Goal: Leave review/rating

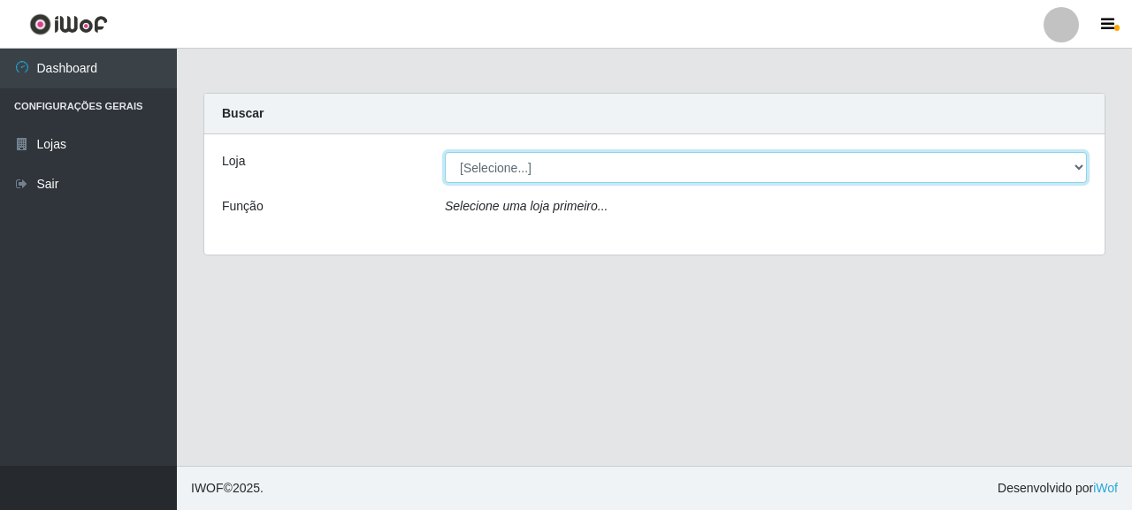
click at [514, 179] on select "[Selecione...] Supermercado Queiroz - [GEOGRAPHIC_DATA]" at bounding box center [766, 167] width 642 height 31
select select "496"
click at [445, 152] on select "[Selecione...] Supermercado Queiroz - [GEOGRAPHIC_DATA]" at bounding box center [766, 167] width 642 height 31
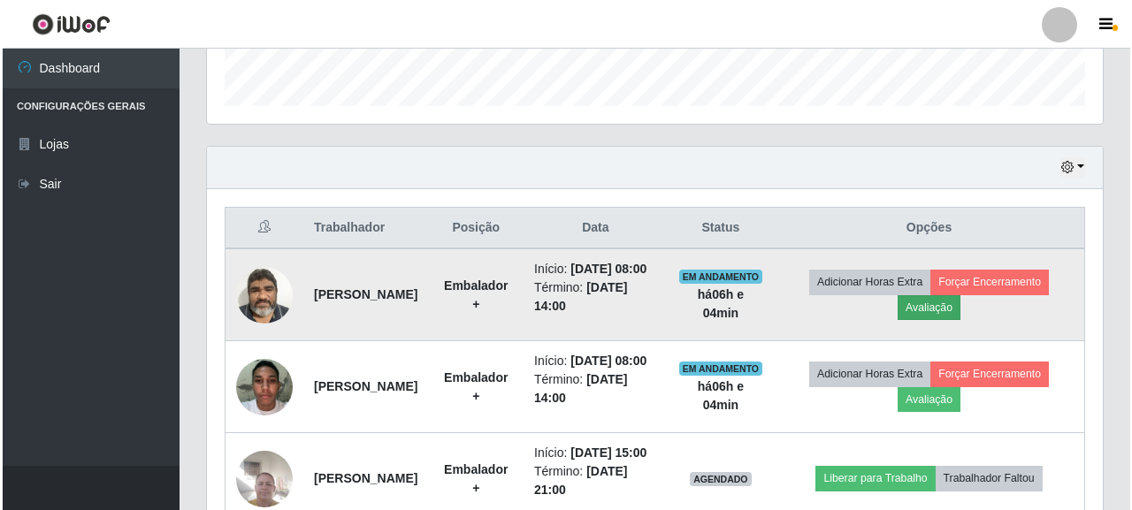
scroll to position [367, 896]
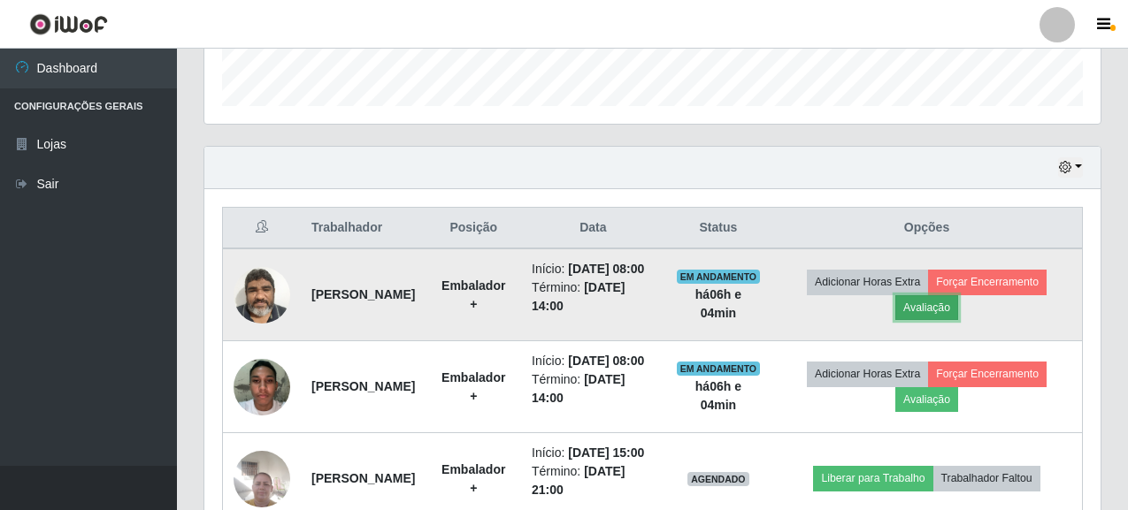
click at [947, 317] on button "Avaliação" at bounding box center [926, 307] width 63 height 25
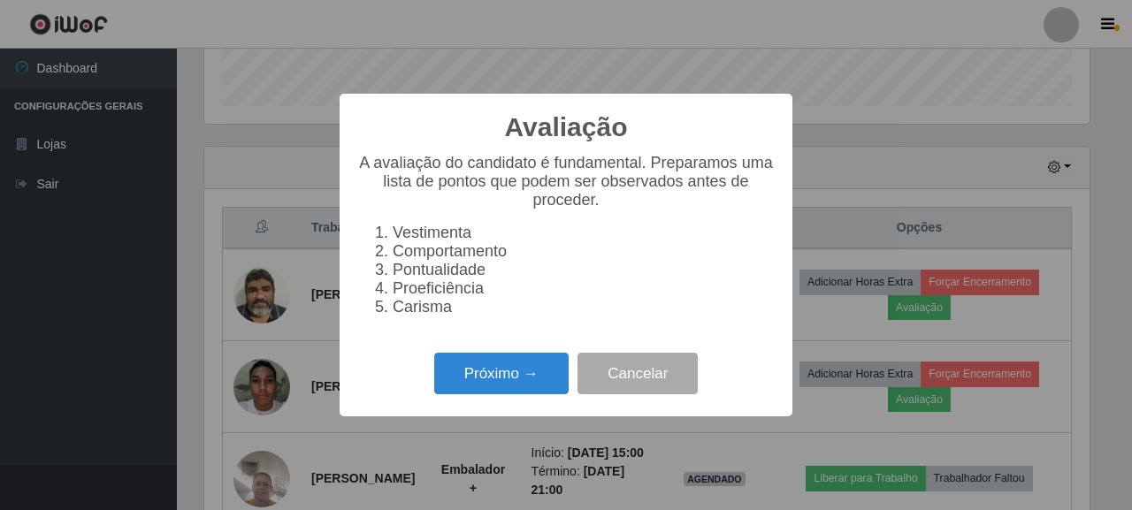
scroll to position [367, 886]
click at [505, 380] on button "Próximo →" at bounding box center [501, 374] width 134 height 42
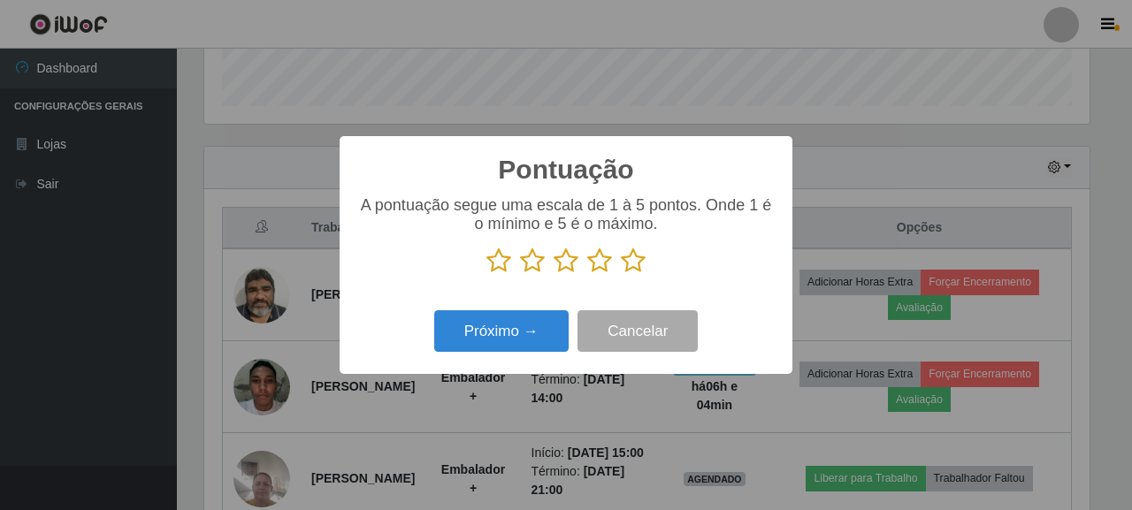
click at [640, 249] on div "A pontuação segue uma escala de 1 à 5 pontos. Onde 1 é o mínimo e 5 é o máximo." at bounding box center [566, 235] width 418 height 78
click at [638, 254] on icon at bounding box center [633, 261] width 25 height 27
click at [621, 274] on input "radio" at bounding box center [621, 274] width 0 height 0
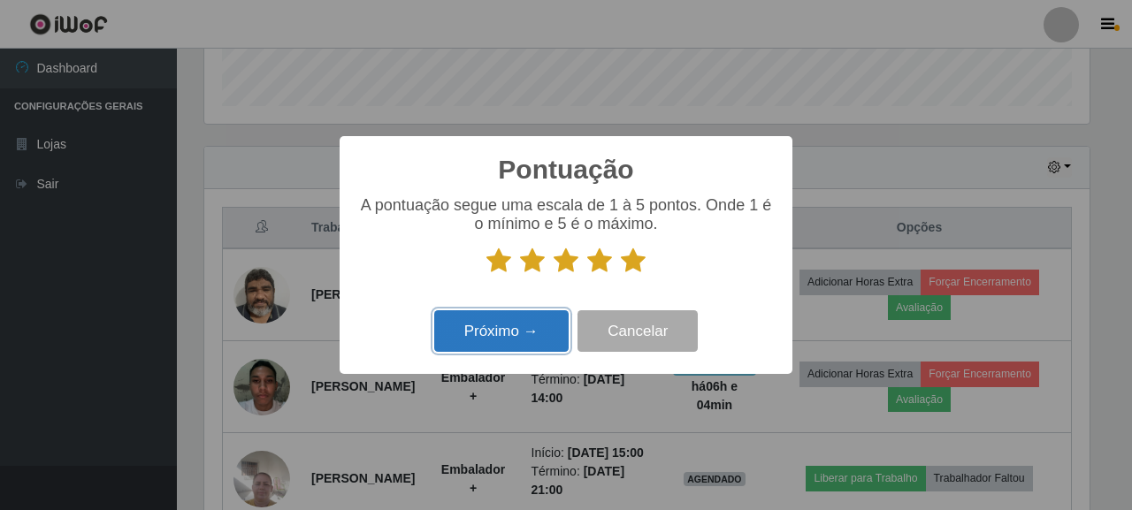
click at [468, 345] on button "Próximo →" at bounding box center [501, 332] width 134 height 42
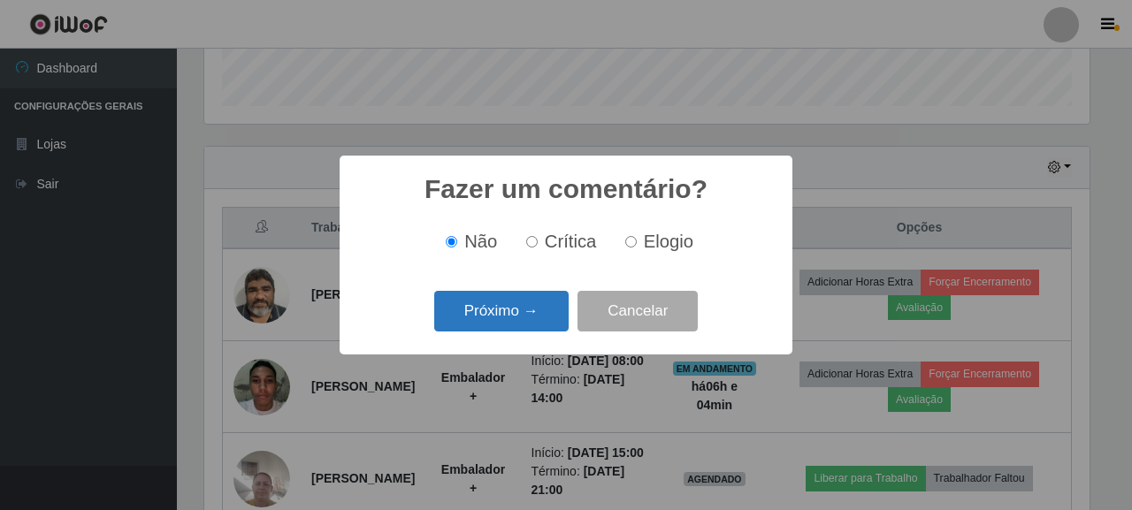
click at [492, 318] on button "Próximo →" at bounding box center [501, 312] width 134 height 42
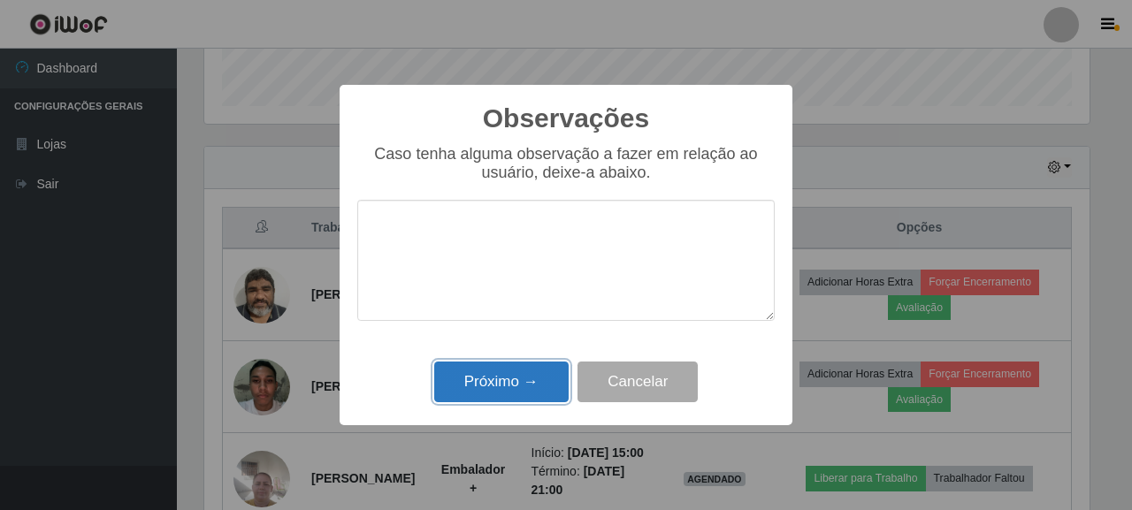
click at [509, 384] on button "Próximo →" at bounding box center [501, 383] width 134 height 42
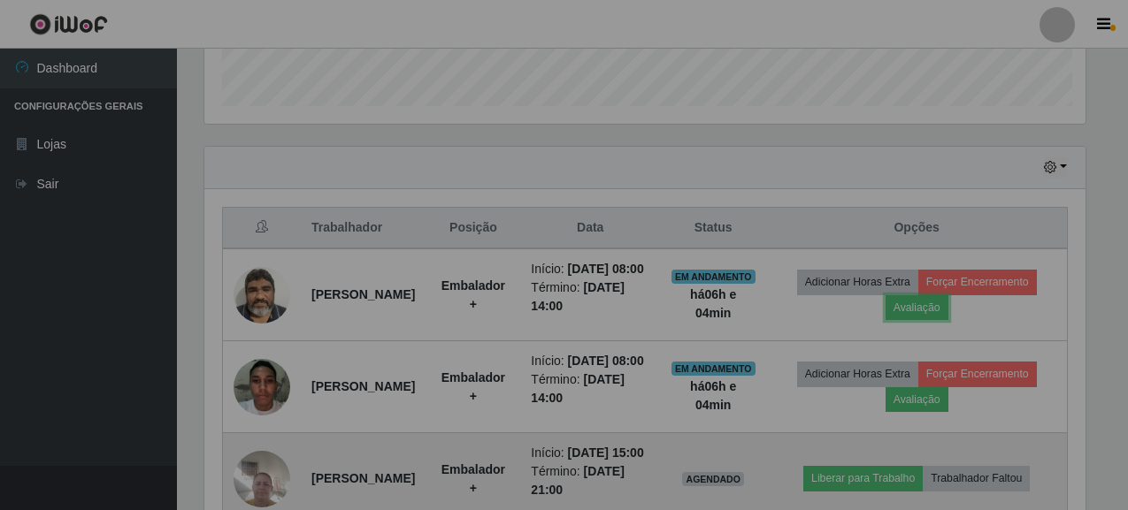
scroll to position [367, 896]
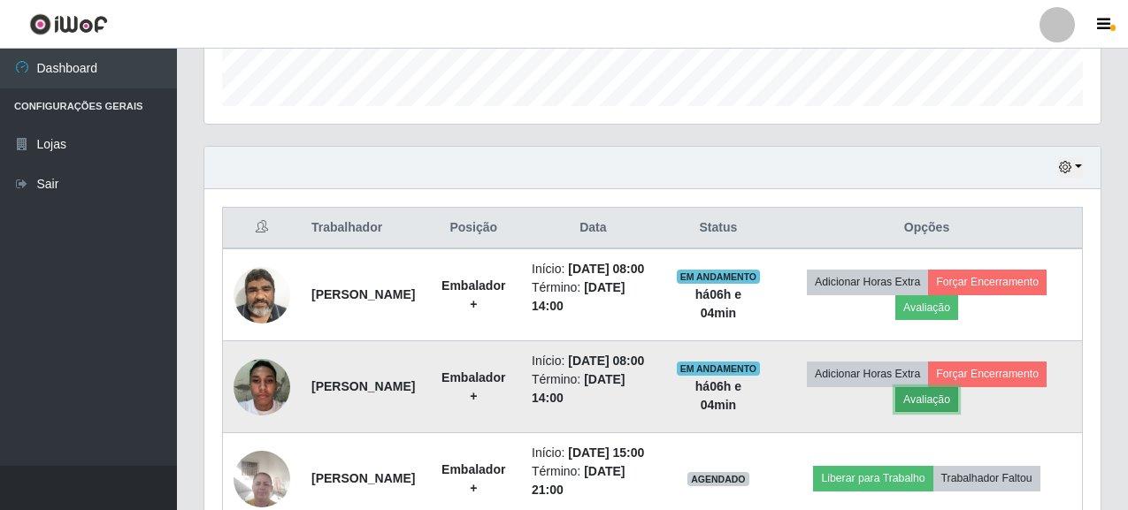
click at [932, 412] on button "Avaliação" at bounding box center [926, 399] width 63 height 25
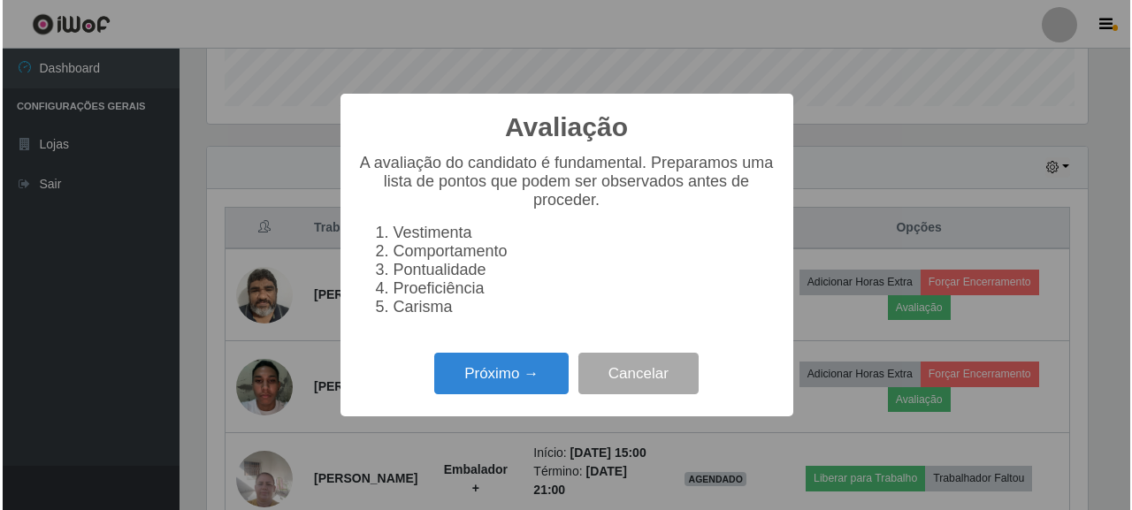
scroll to position [367, 886]
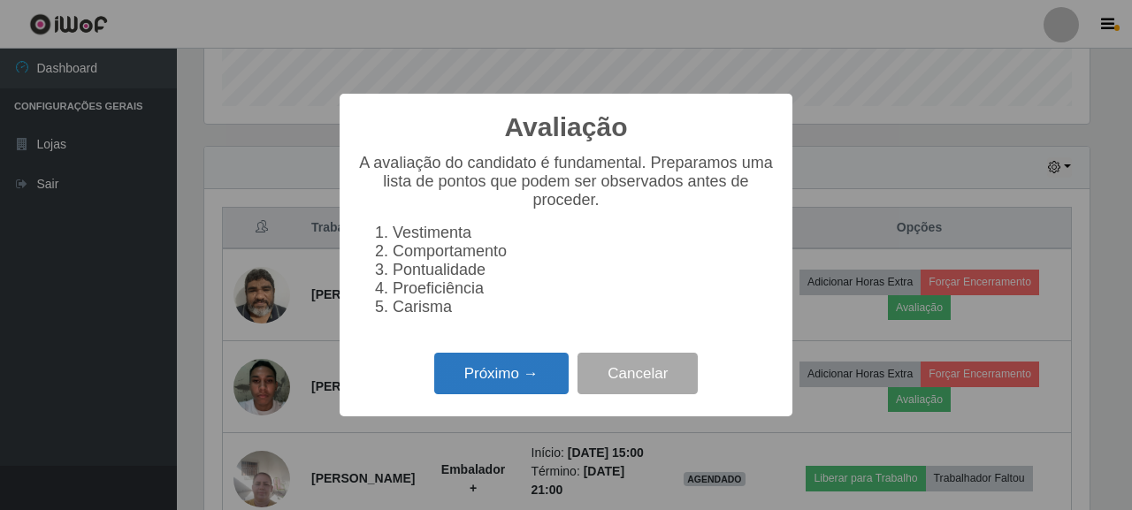
click at [532, 393] on button "Próximo →" at bounding box center [501, 374] width 134 height 42
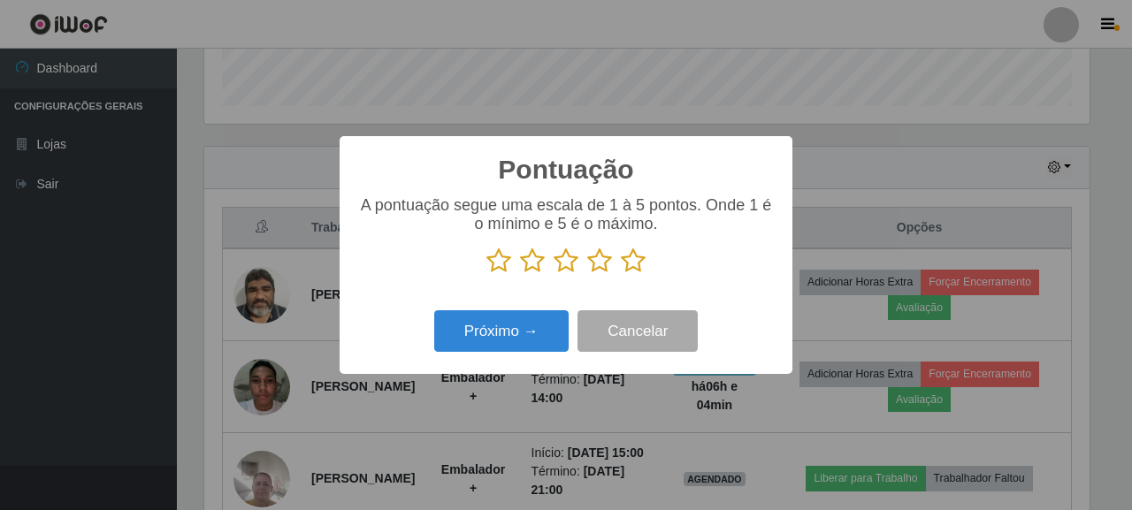
scroll to position [884279, 883760]
click at [510, 350] on button "Próximo →" at bounding box center [501, 332] width 134 height 42
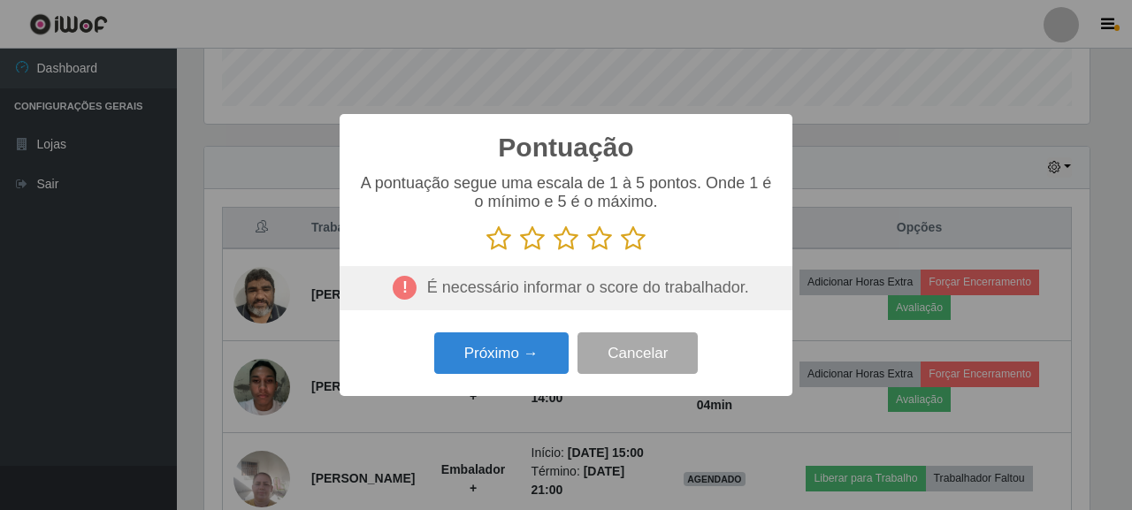
click at [647, 236] on p at bounding box center [566, 239] width 418 height 27
click at [629, 244] on icon at bounding box center [633, 239] width 25 height 27
click at [621, 252] on input "radio" at bounding box center [621, 252] width 0 height 0
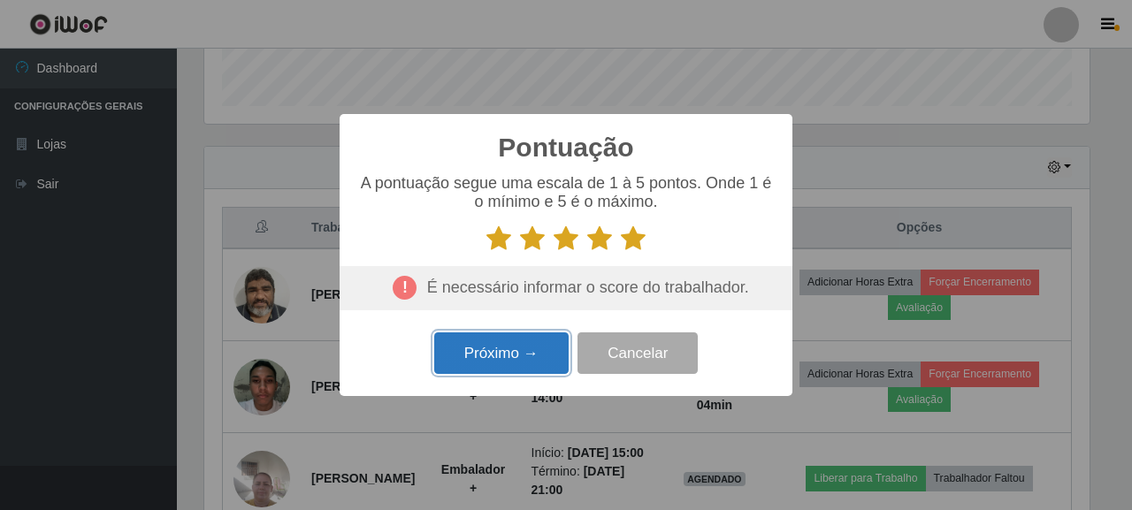
click at [498, 366] on button "Próximo →" at bounding box center [501, 354] width 134 height 42
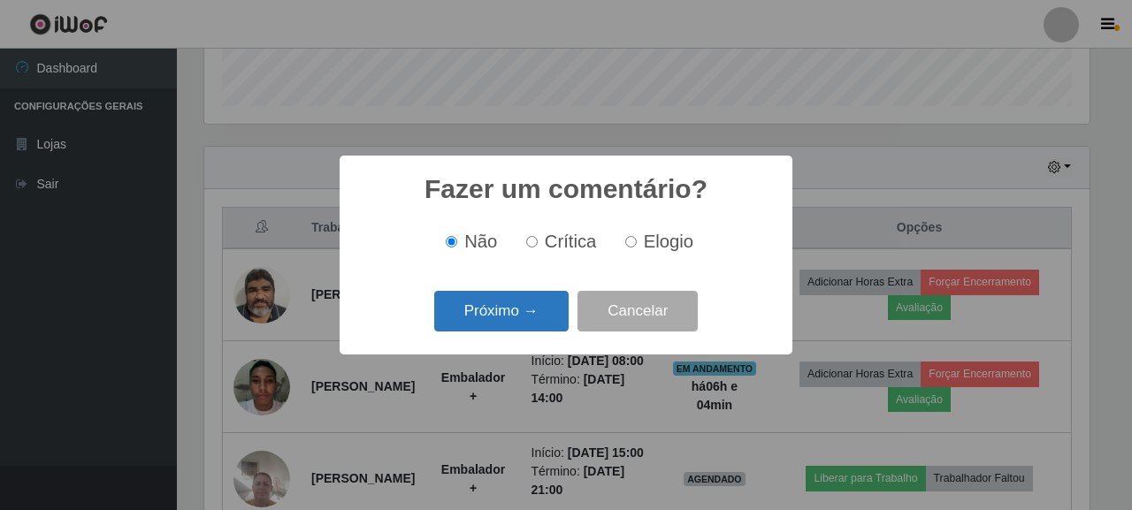
click at [505, 311] on button "Próximo →" at bounding box center [501, 312] width 134 height 42
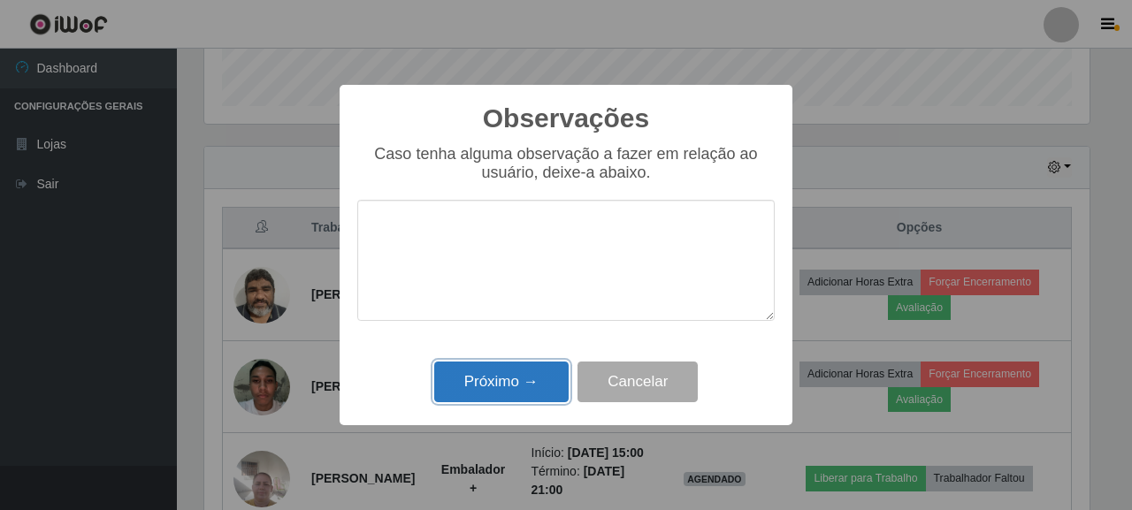
click at [518, 365] on button "Próximo →" at bounding box center [501, 383] width 134 height 42
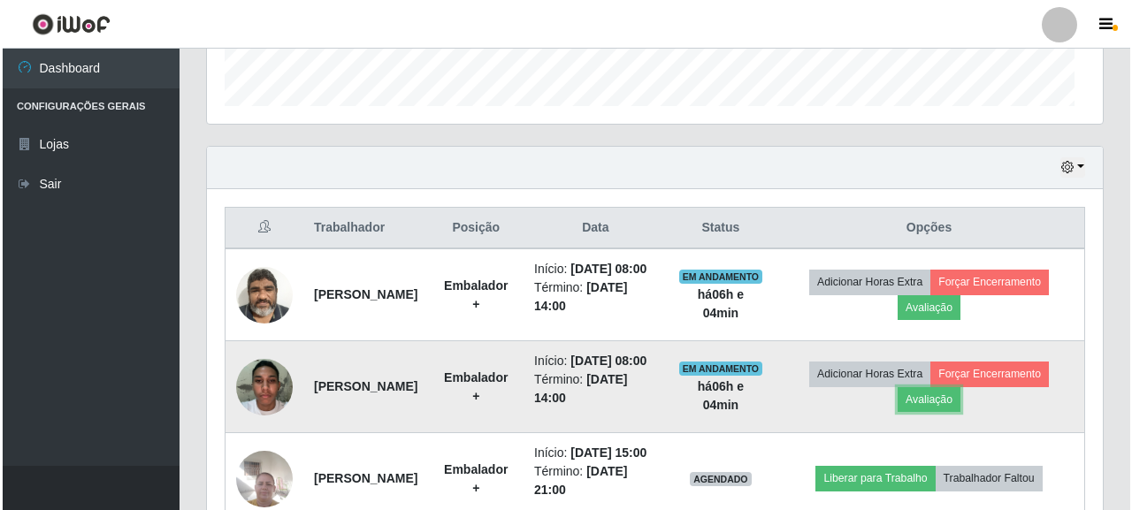
scroll to position [367, 896]
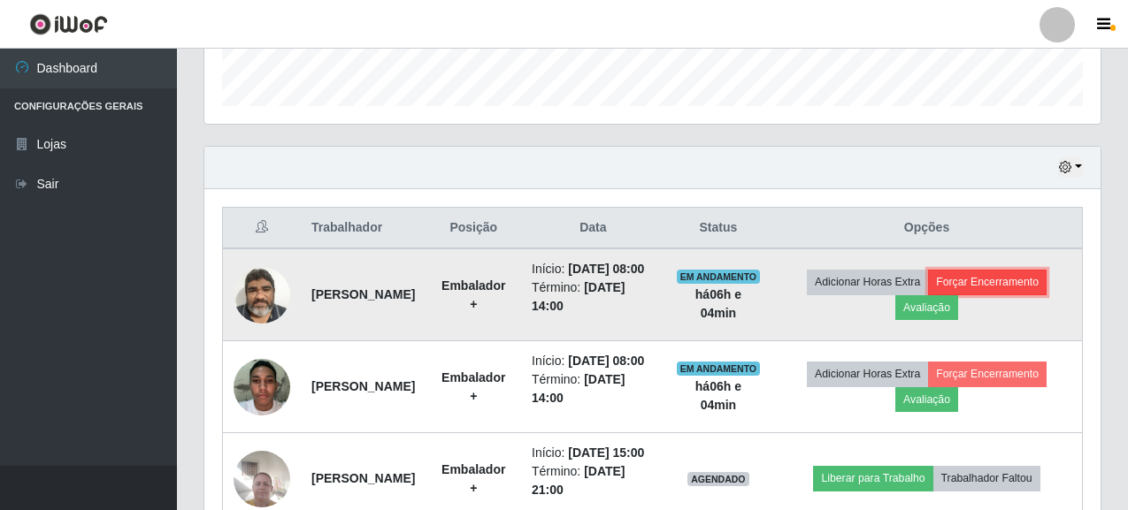
click at [1038, 292] on button "Forçar Encerramento" at bounding box center [987, 282] width 119 height 25
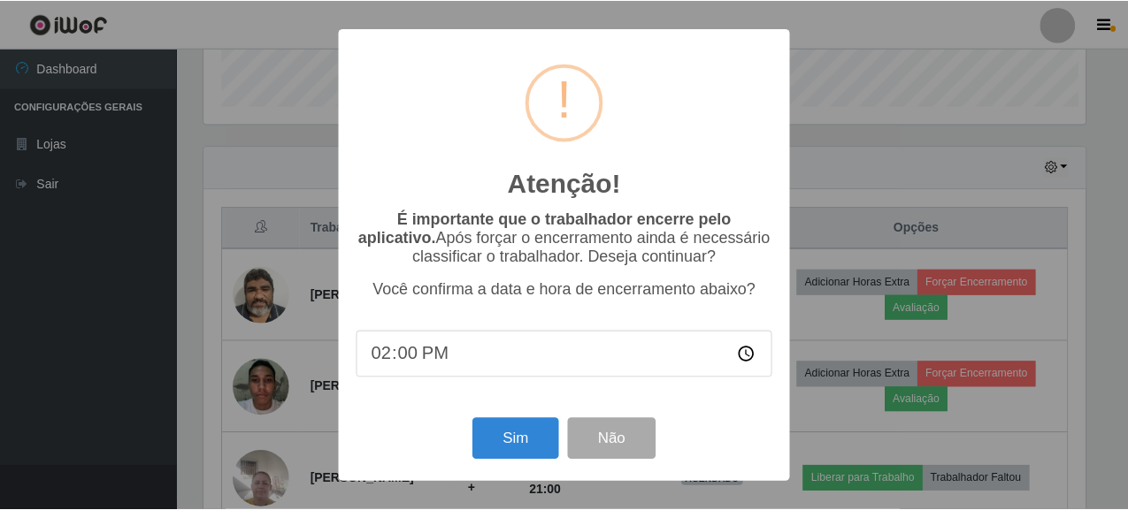
scroll to position [367, 886]
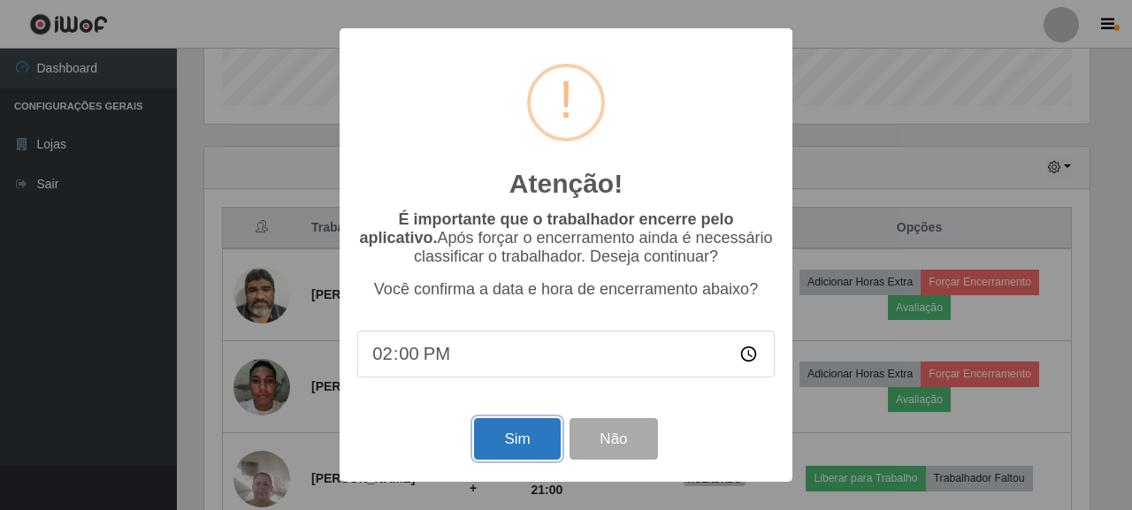
click at [510, 438] on button "Sim" at bounding box center [517, 439] width 86 height 42
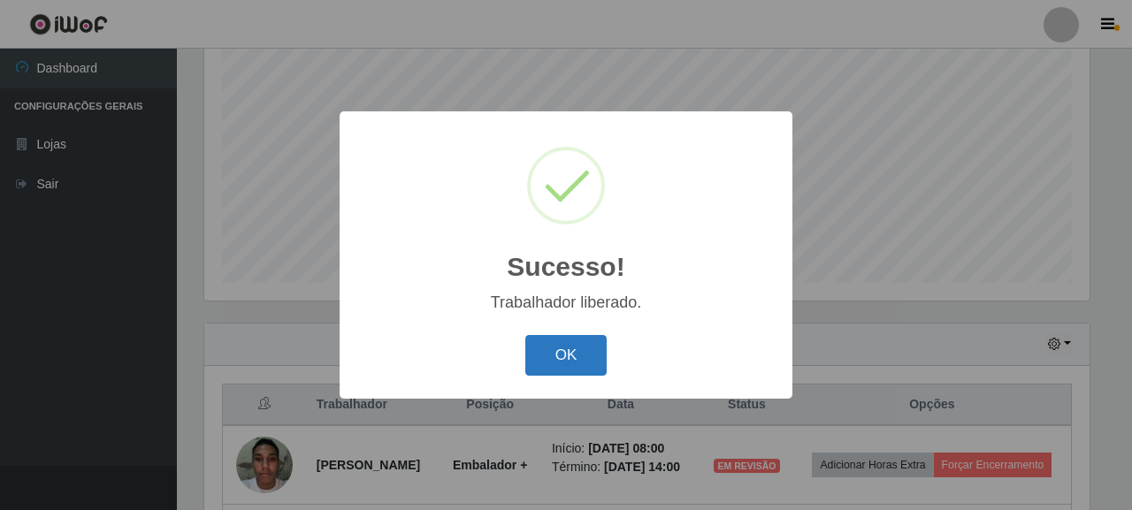
click at [551, 360] on button "OK" at bounding box center [566, 356] width 82 height 42
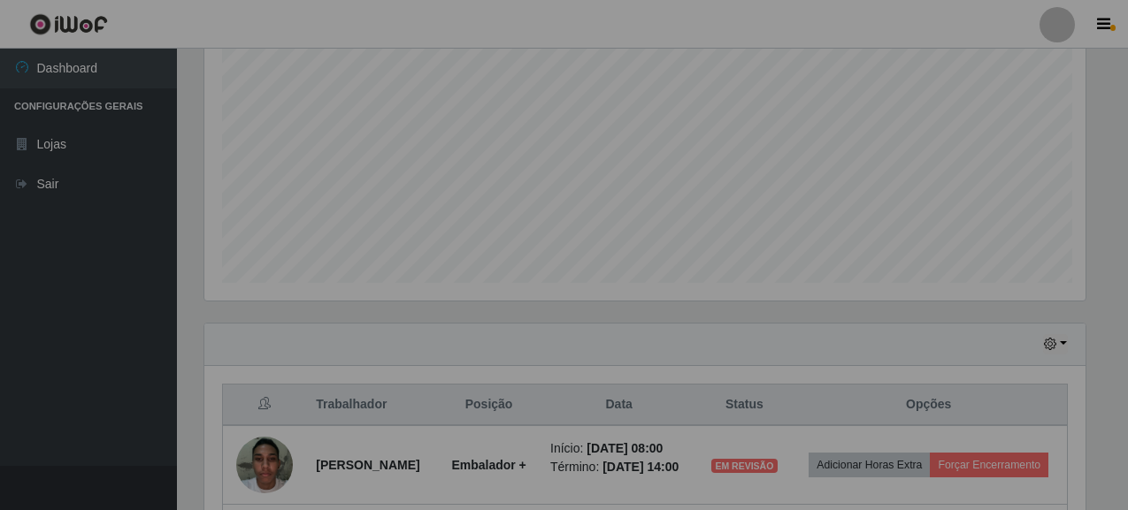
scroll to position [367, 896]
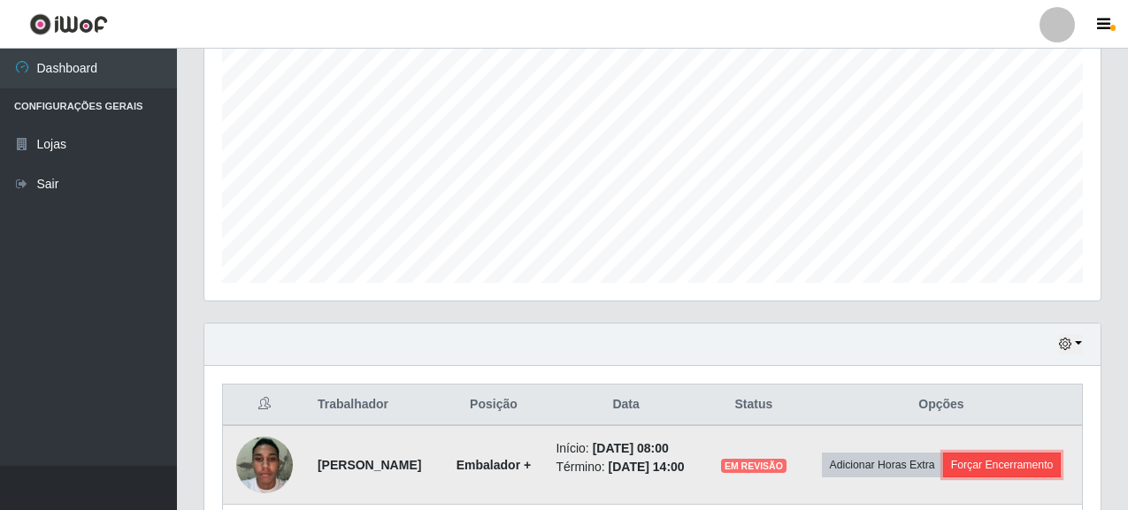
click at [1029, 466] on button "Forçar Encerramento" at bounding box center [1002, 465] width 119 height 25
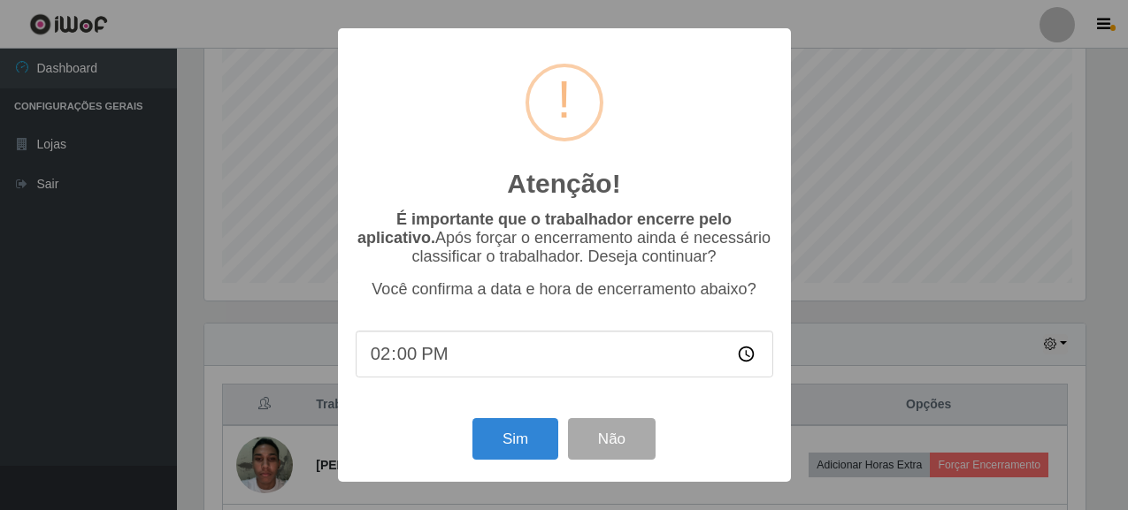
scroll to position [367, 886]
click at [515, 433] on button "Sim" at bounding box center [517, 439] width 86 height 42
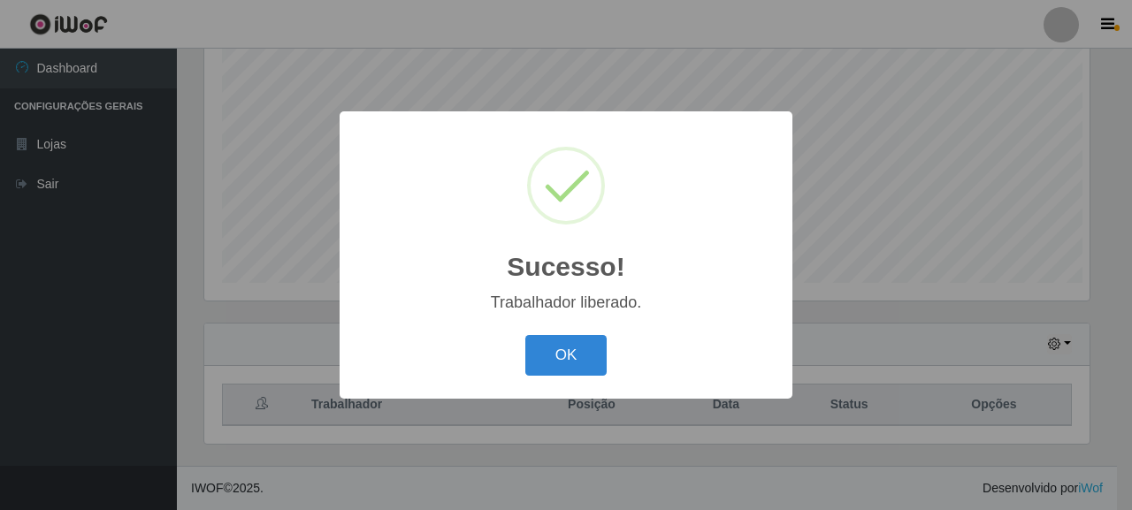
scroll to position [0, 0]
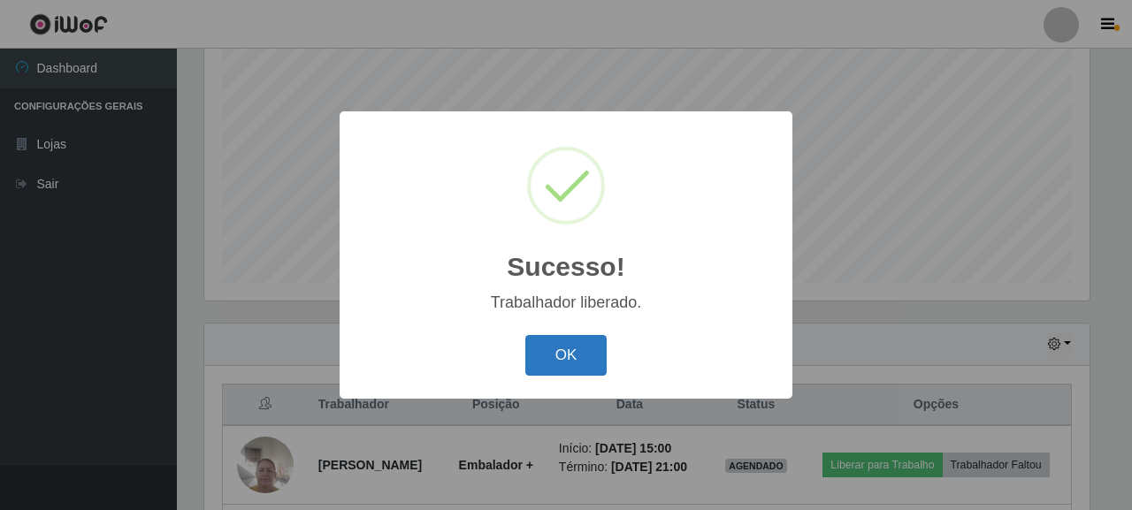
click at [559, 368] on button "OK" at bounding box center [566, 356] width 82 height 42
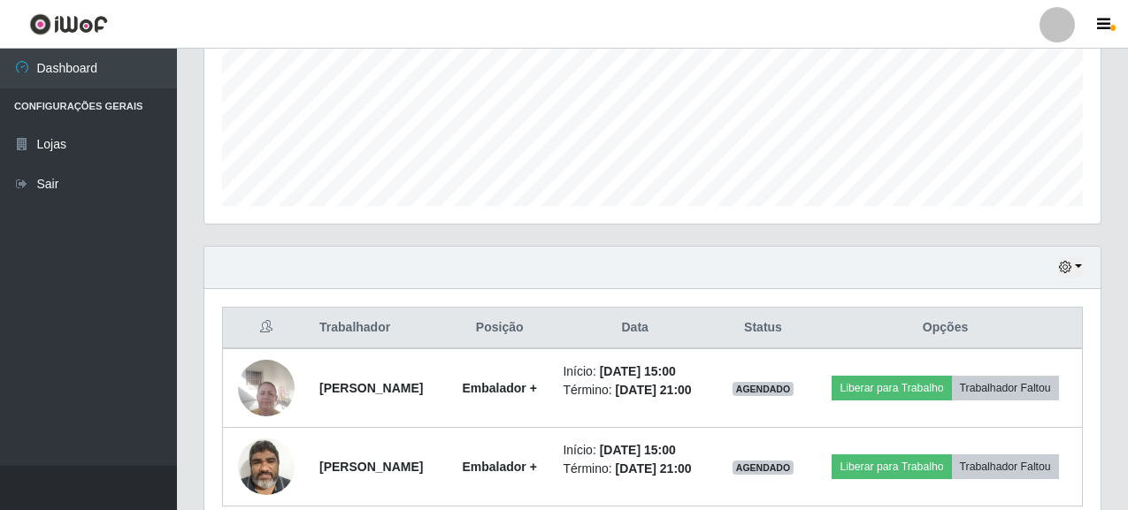
scroll to position [507, 0]
